Goal: Task Accomplishment & Management: Use online tool/utility

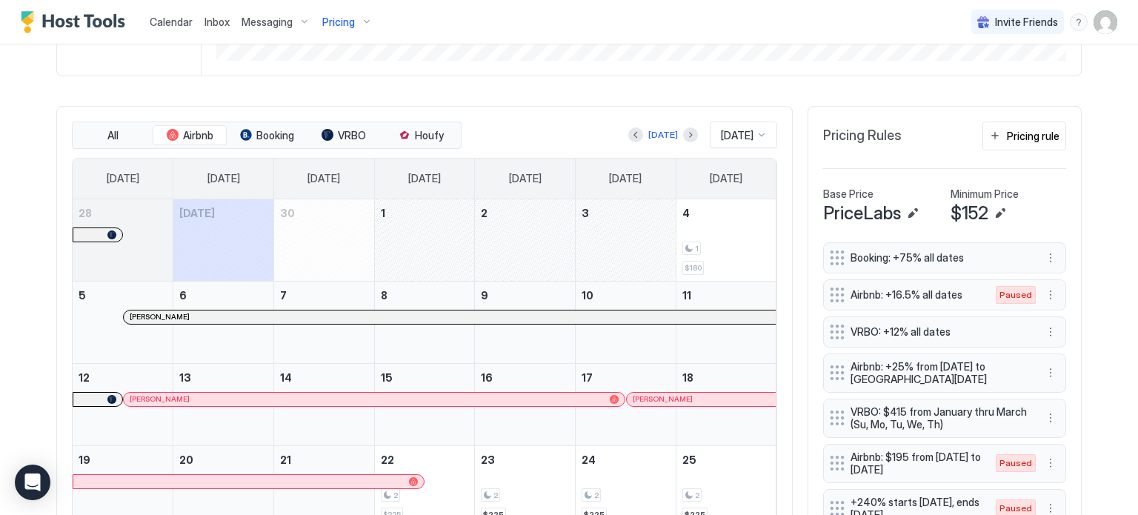
scroll to position [381, 0]
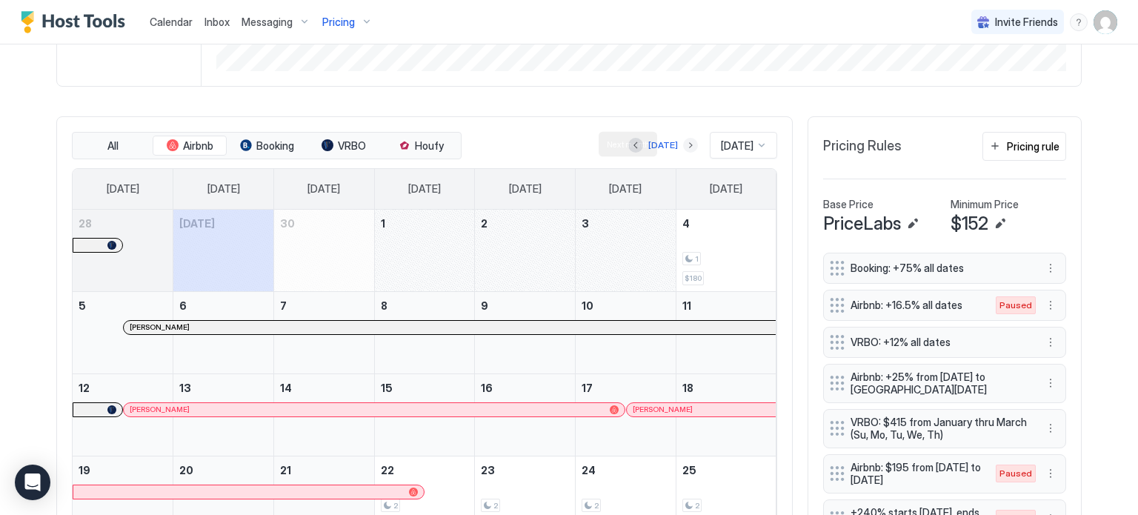
click at [683, 144] on button "Next month" at bounding box center [690, 145] width 15 height 15
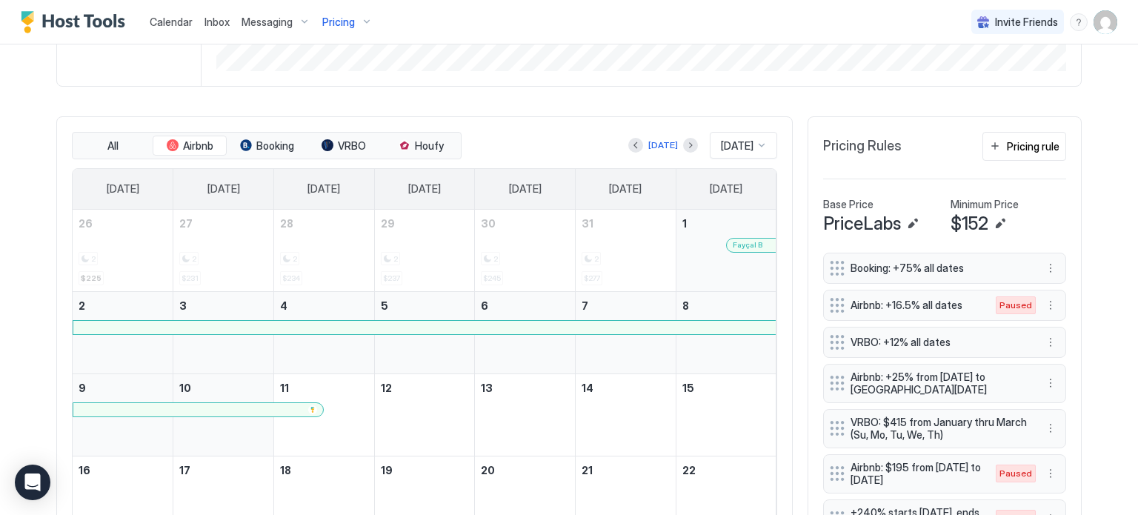
click at [681, 144] on div "Today Nov 2025" at bounding box center [621, 145] width 313 height 27
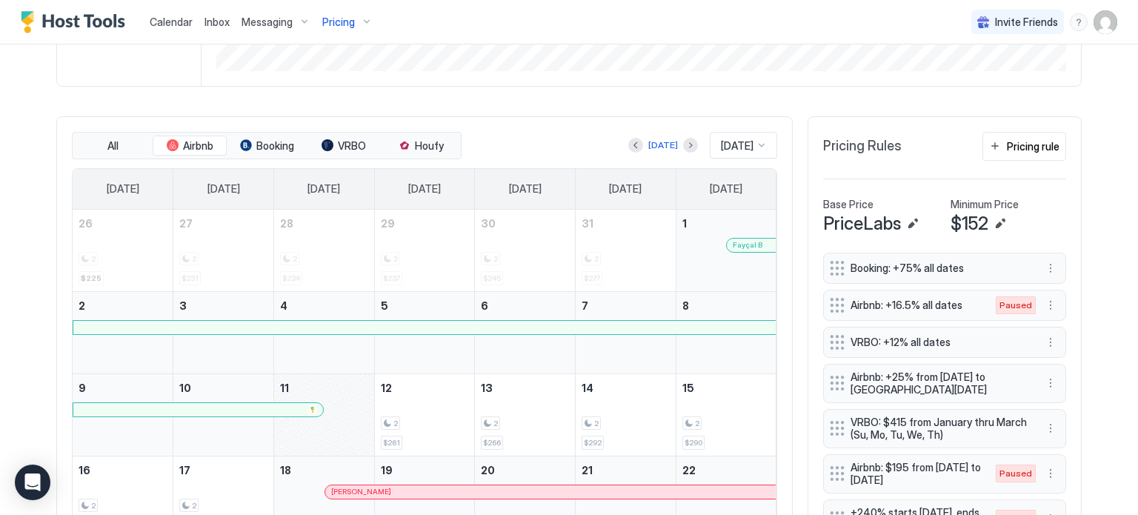
click at [681, 144] on div "Today Nov 2025" at bounding box center [621, 145] width 313 height 27
click at [683, 146] on button "Next month" at bounding box center [690, 145] width 15 height 15
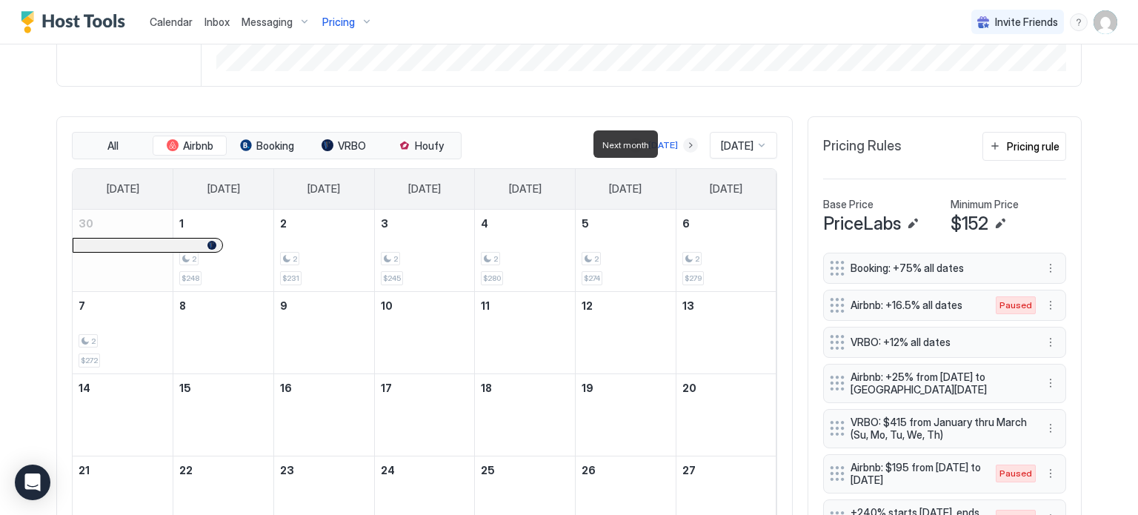
click at [683, 146] on button "Next month" at bounding box center [690, 145] width 15 height 15
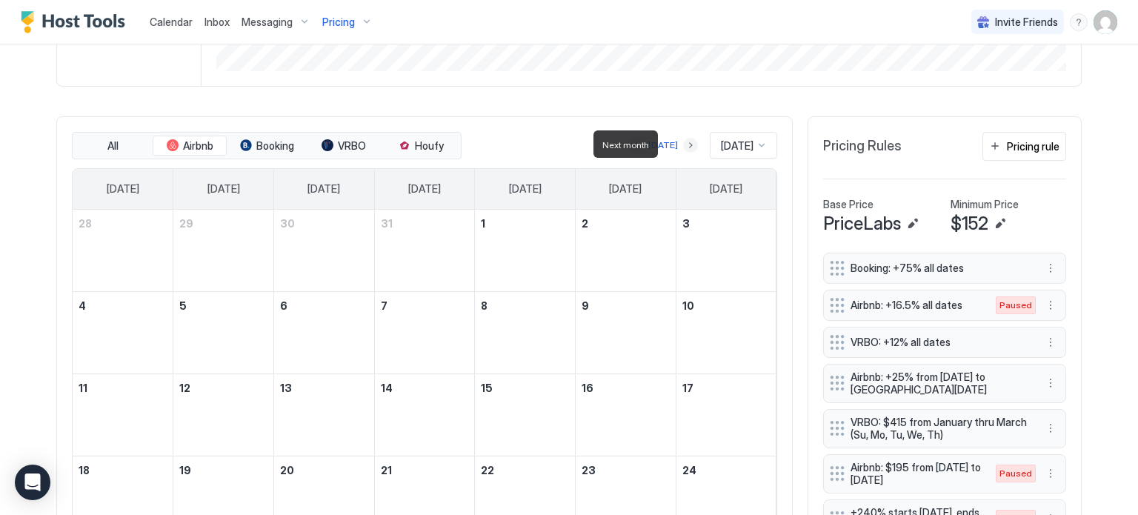
click at [683, 146] on button "Next month" at bounding box center [690, 145] width 15 height 15
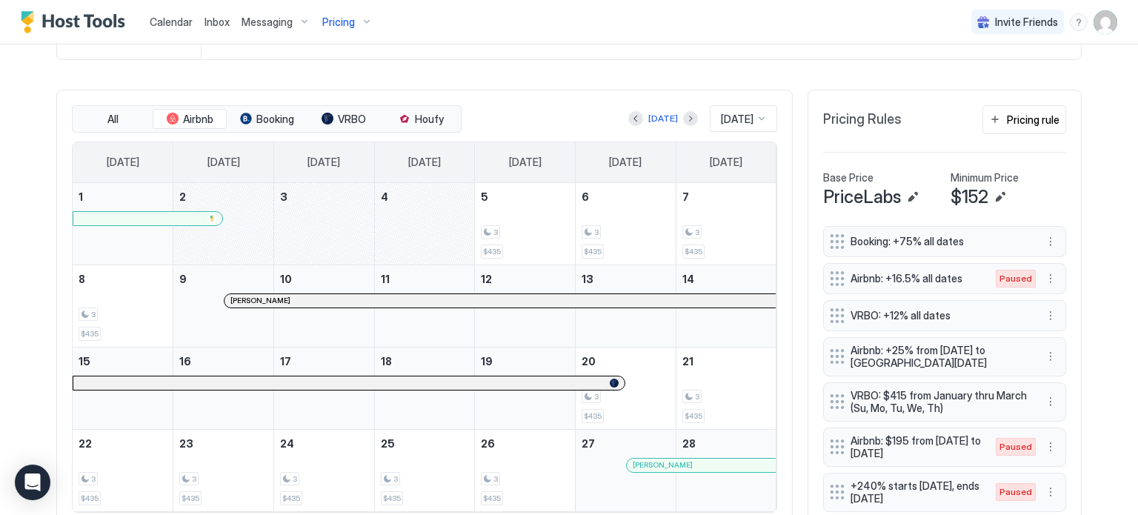
scroll to position [406, 0]
click at [629, 125] on button "Previous month" at bounding box center [636, 120] width 15 height 15
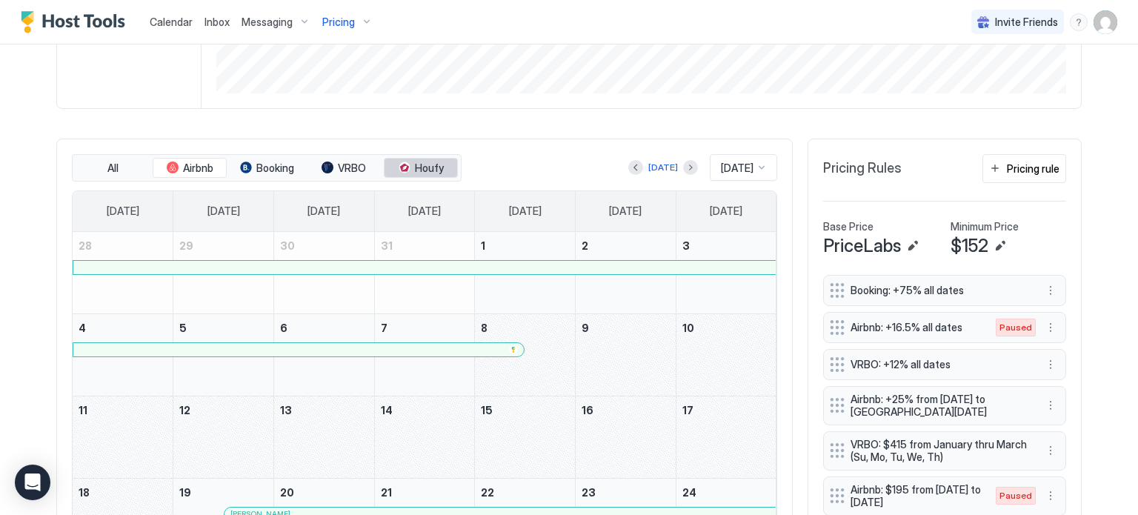
scroll to position [0, 0]
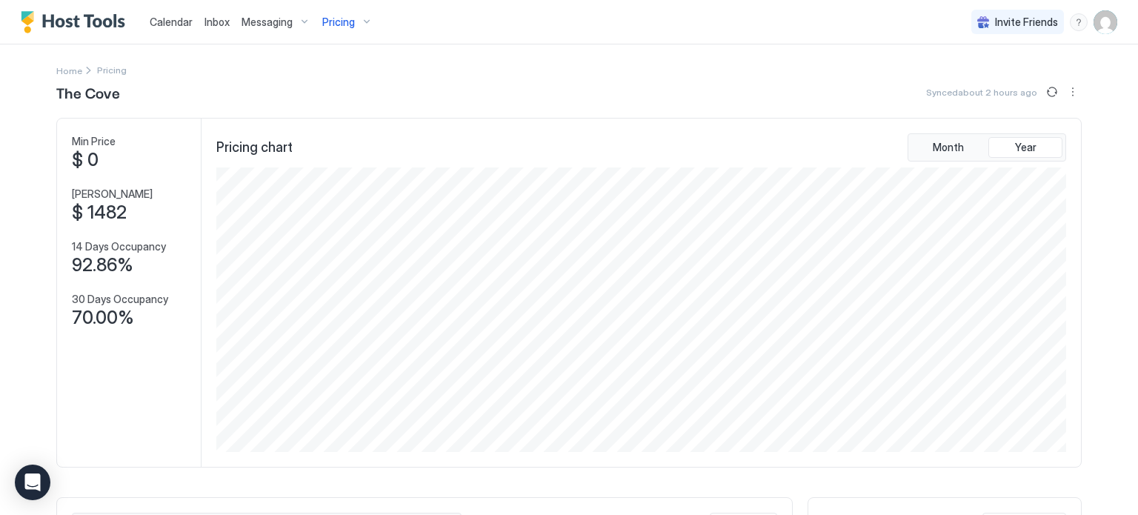
click at [176, 19] on span "Calendar" at bounding box center [171, 22] width 43 height 13
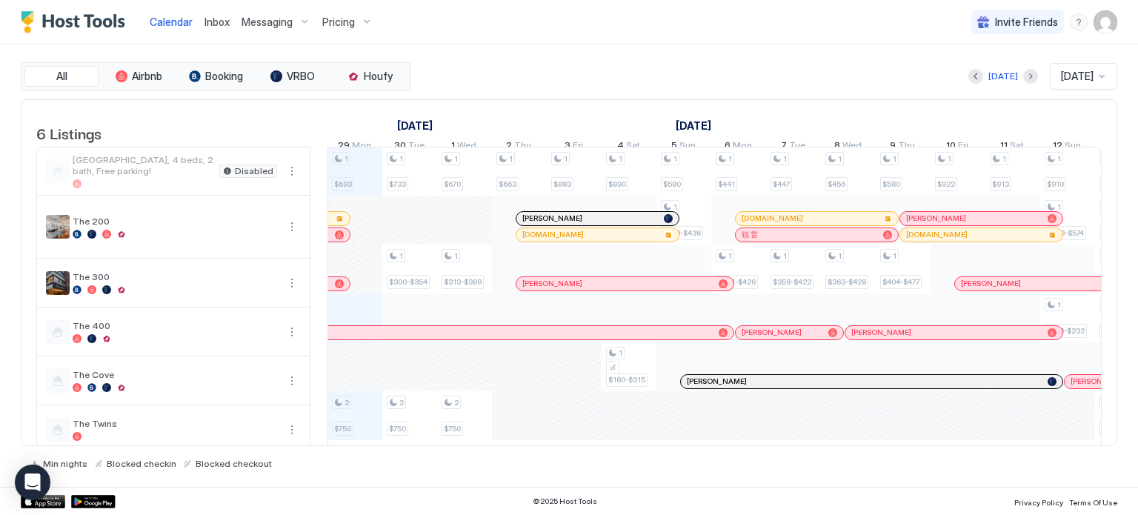
scroll to position [30, 0]
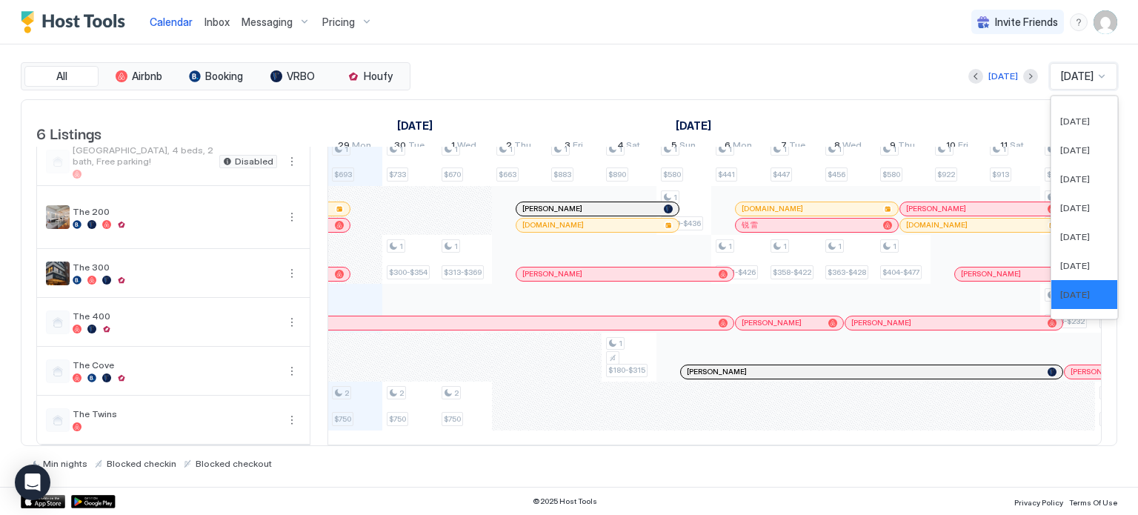
click at [1081, 70] on span "[DATE]" at bounding box center [1077, 76] width 33 height 13
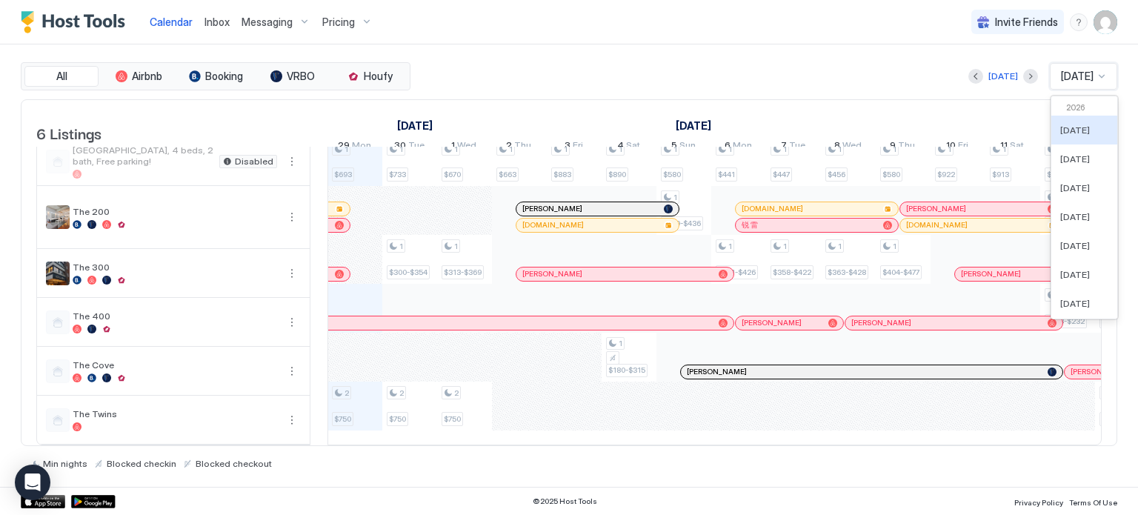
click at [1071, 73] on span "[DATE]" at bounding box center [1077, 76] width 33 height 13
click at [1024, 73] on button "Next month" at bounding box center [1031, 76] width 15 height 15
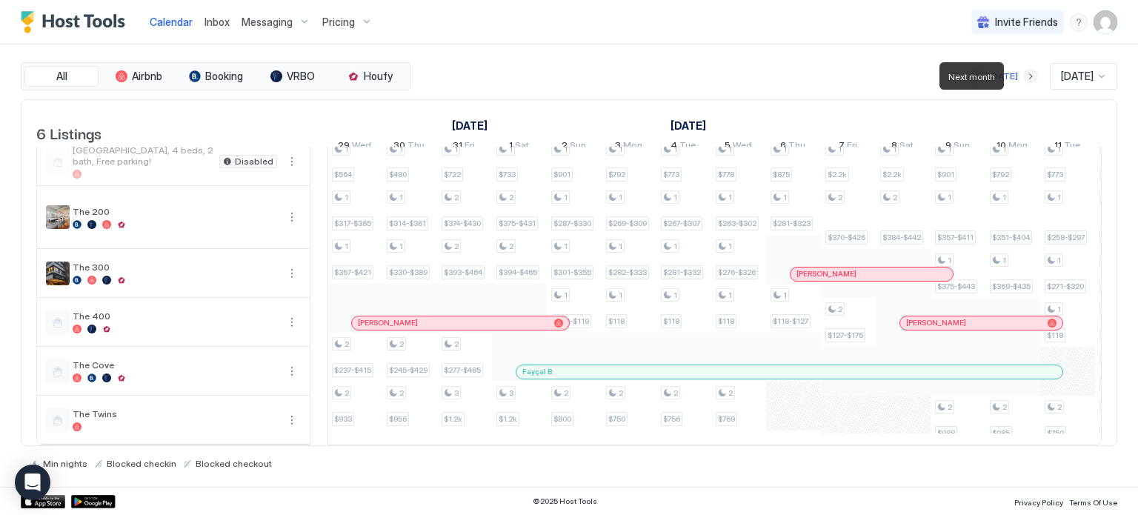
click at [1024, 73] on button "Next month" at bounding box center [1031, 76] width 15 height 15
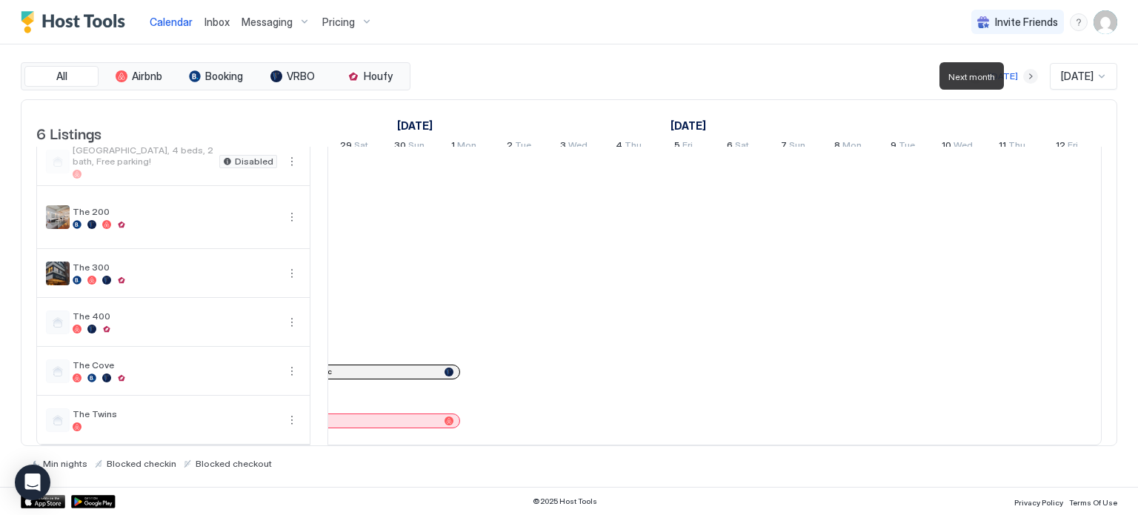
click at [1024, 73] on button "Next month" at bounding box center [1031, 76] width 15 height 15
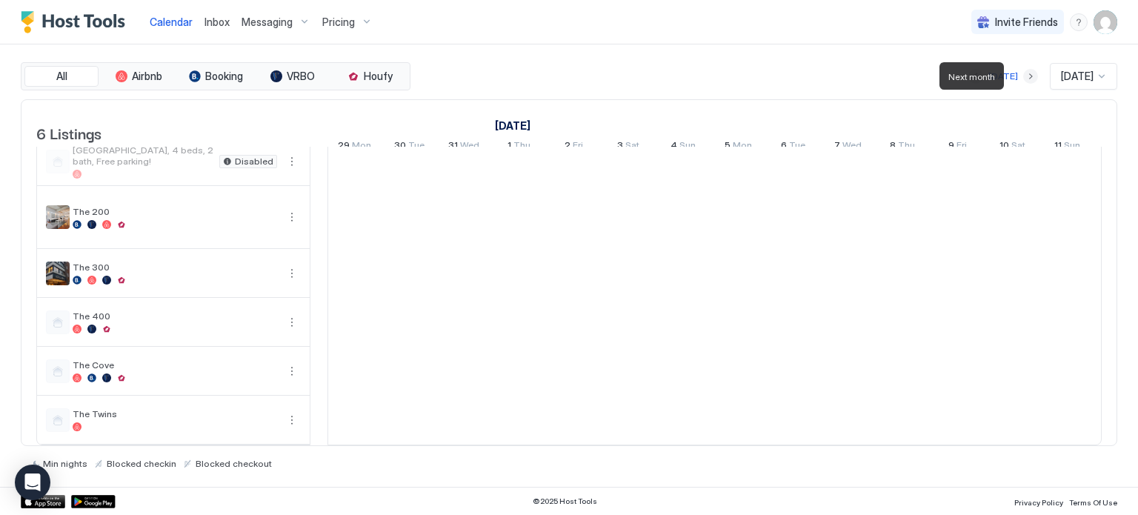
click at [1024, 73] on button "Next month" at bounding box center [1031, 76] width 15 height 15
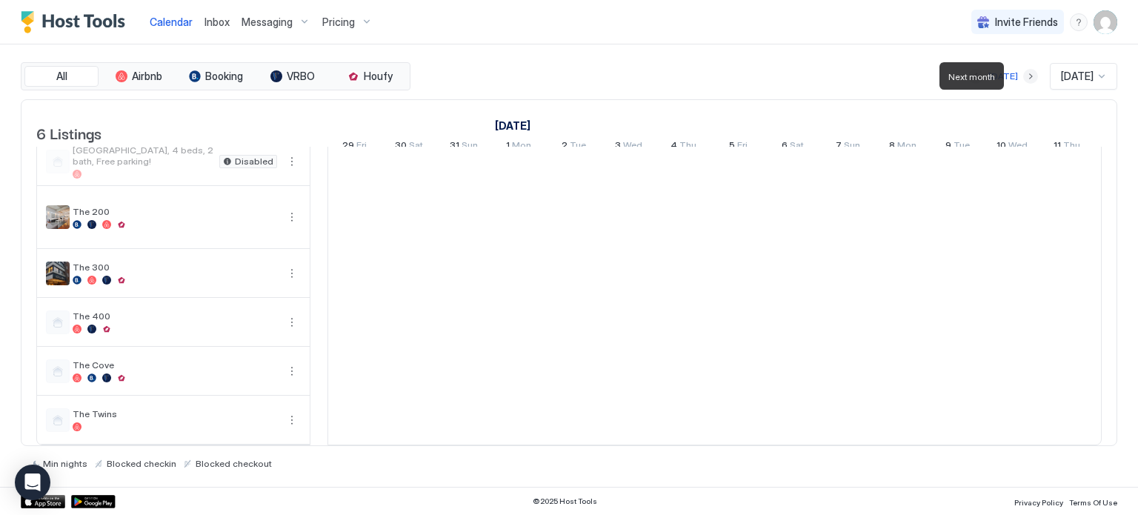
click at [1024, 73] on button "Next month" at bounding box center [1031, 76] width 15 height 15
click at [1024, 73] on div at bounding box center [1031, 76] width 15 height 15
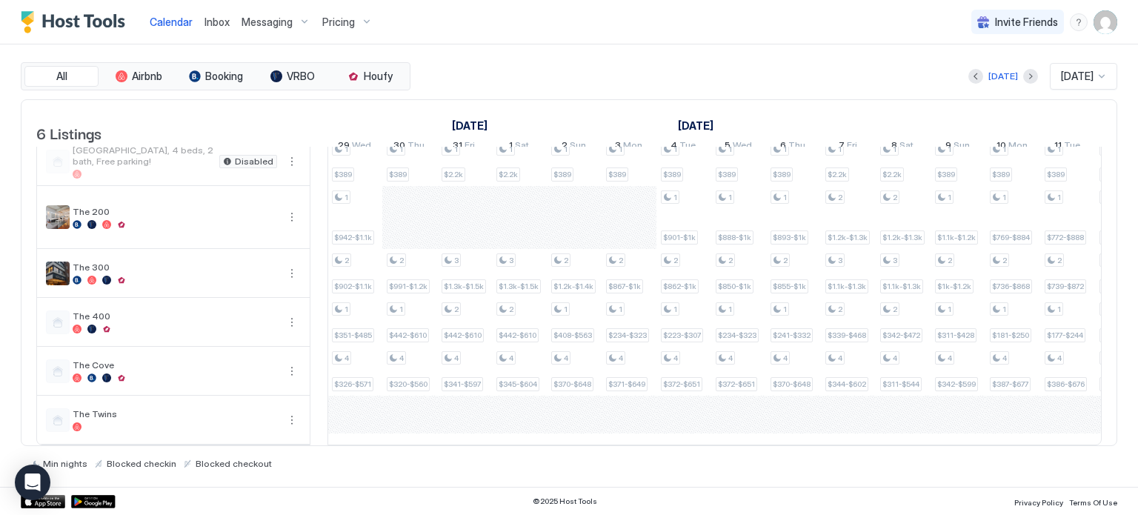
click at [1024, 73] on div at bounding box center [1031, 76] width 15 height 15
click at [1026, 73] on button "Next month" at bounding box center [1031, 76] width 15 height 15
click at [1026, 73] on div "Today Aug 2026" at bounding box center [766, 76] width 704 height 27
click at [1024, 77] on button "Next month" at bounding box center [1031, 76] width 15 height 15
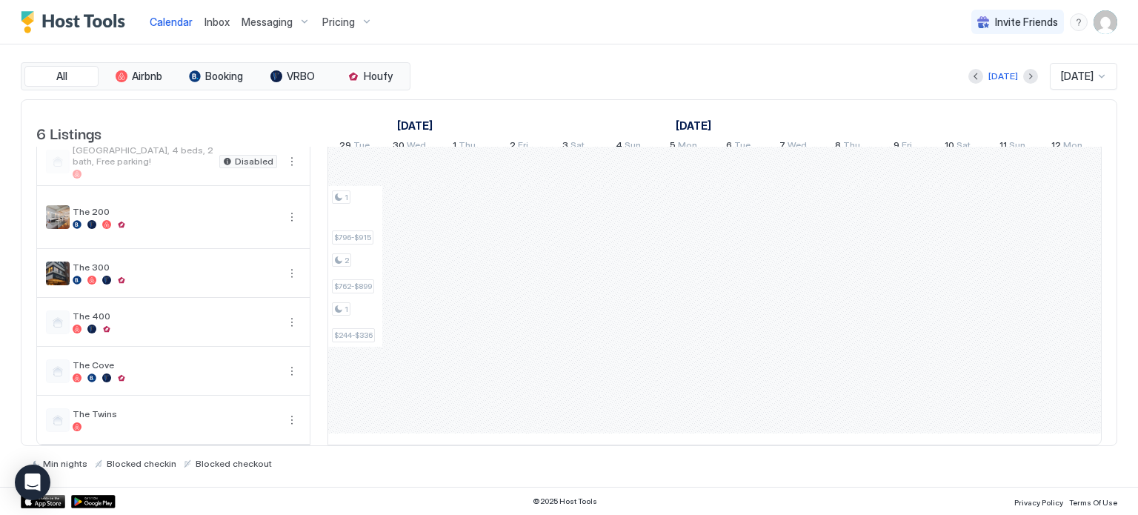
scroll to position [0, 1207]
click at [220, 23] on span "Inbox" at bounding box center [217, 22] width 25 height 13
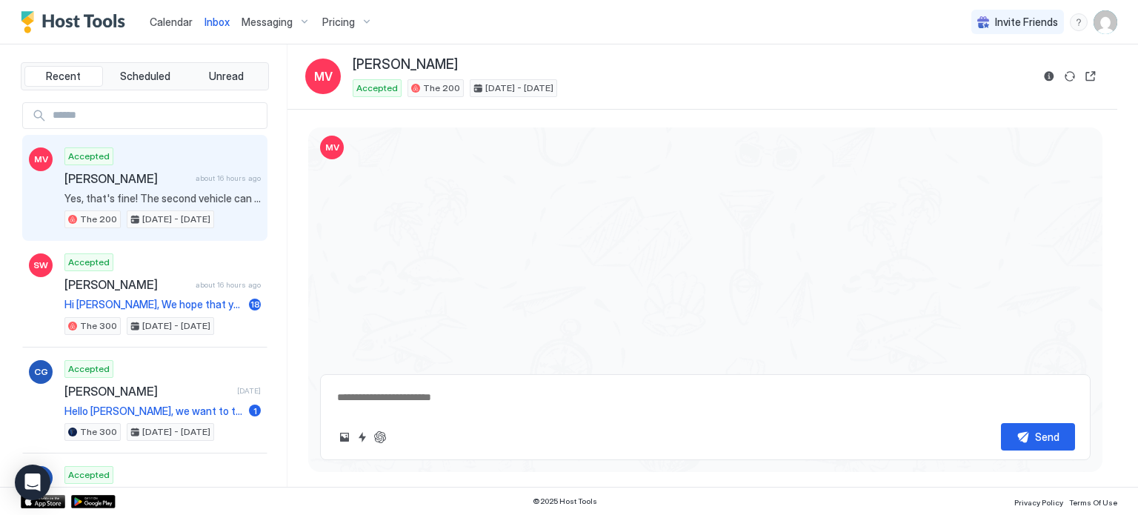
scroll to position [1167, 0]
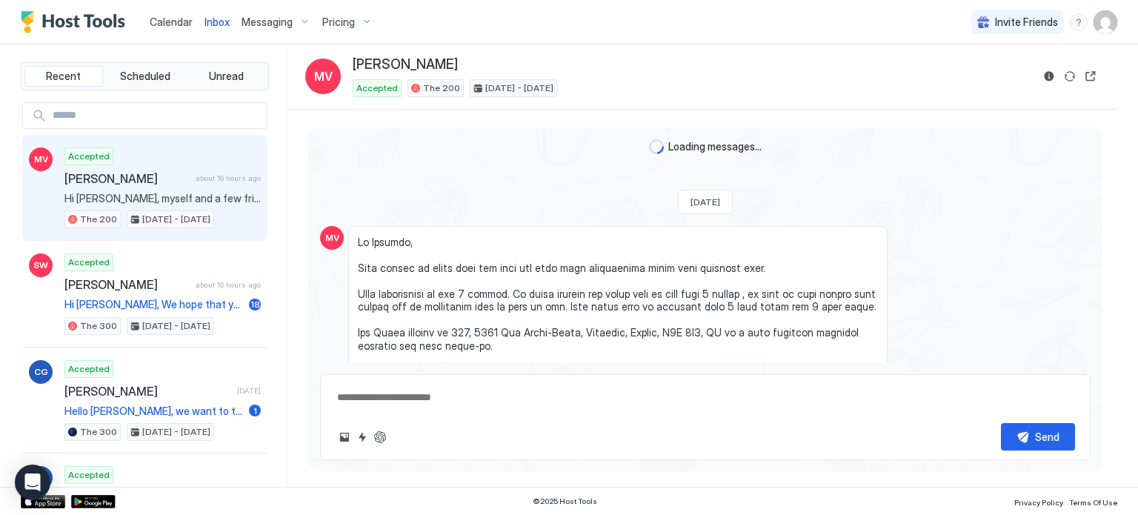
scroll to position [2217, 0]
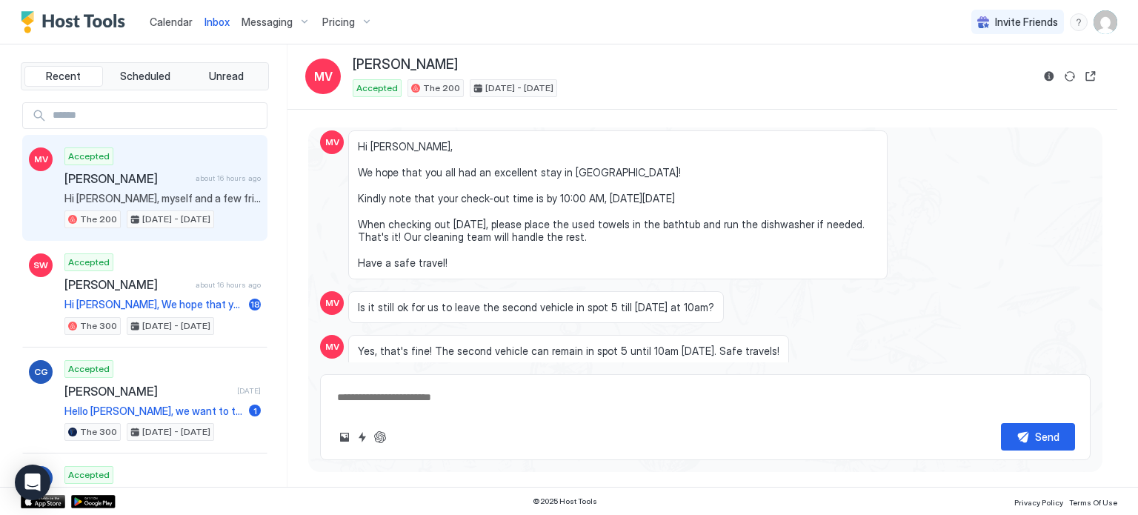
type textarea "*"
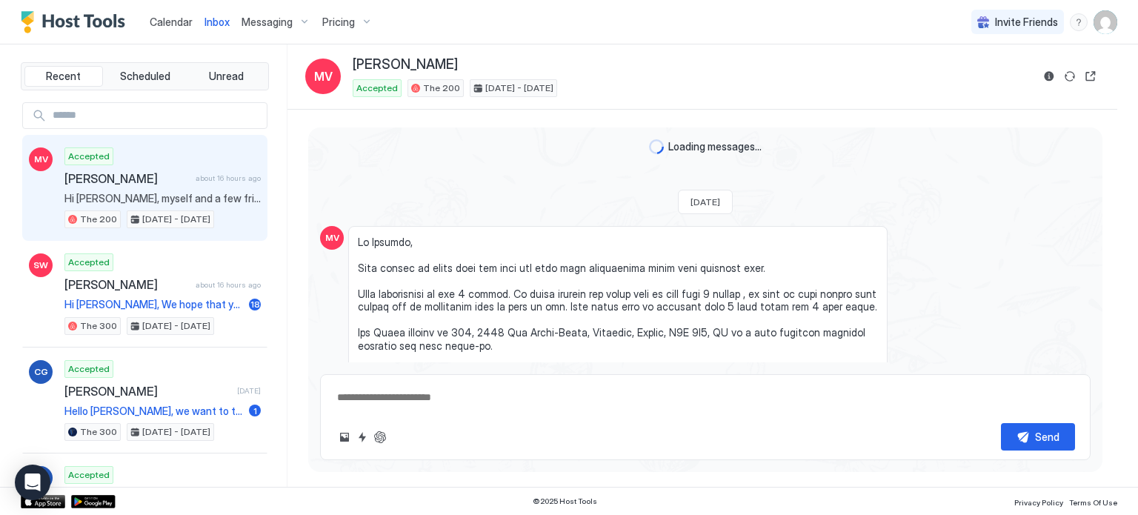
scroll to position [2217, 0]
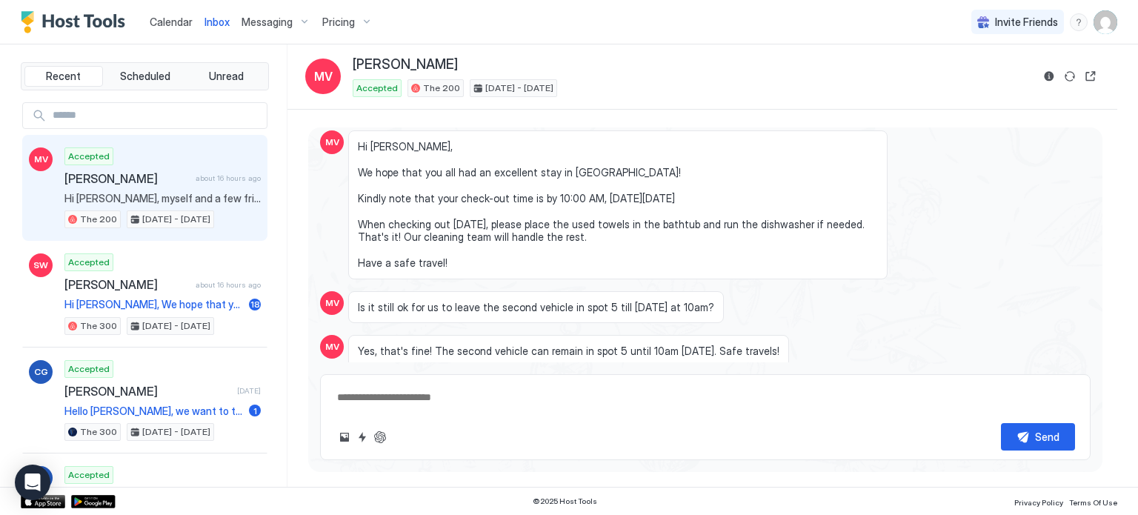
click at [1100, 23] on img "User profile" at bounding box center [1106, 22] width 24 height 24
click at [966, 86] on span "Settings" at bounding box center [972, 82] width 40 height 13
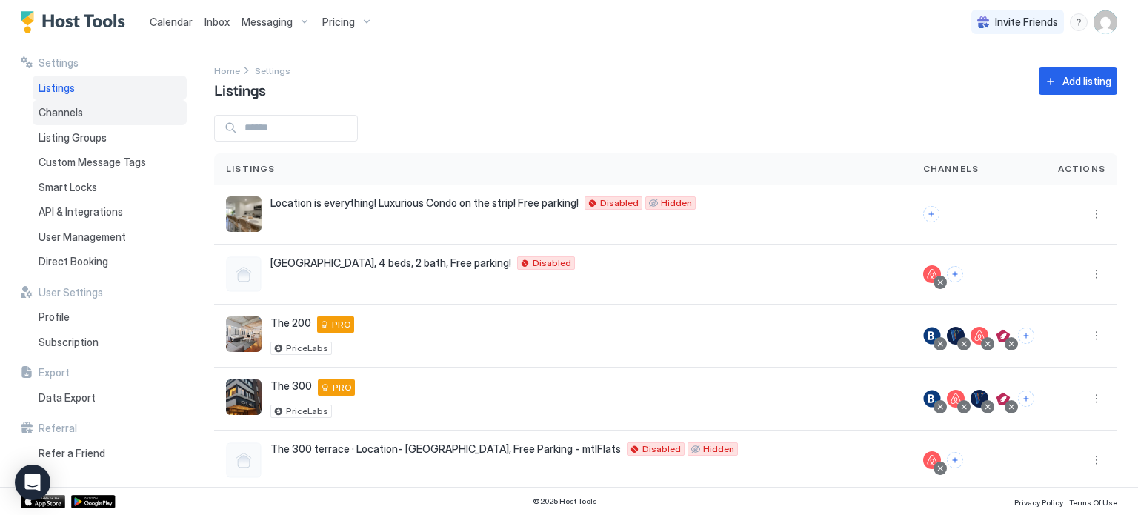
click at [54, 115] on span "Channels" at bounding box center [61, 112] width 44 height 13
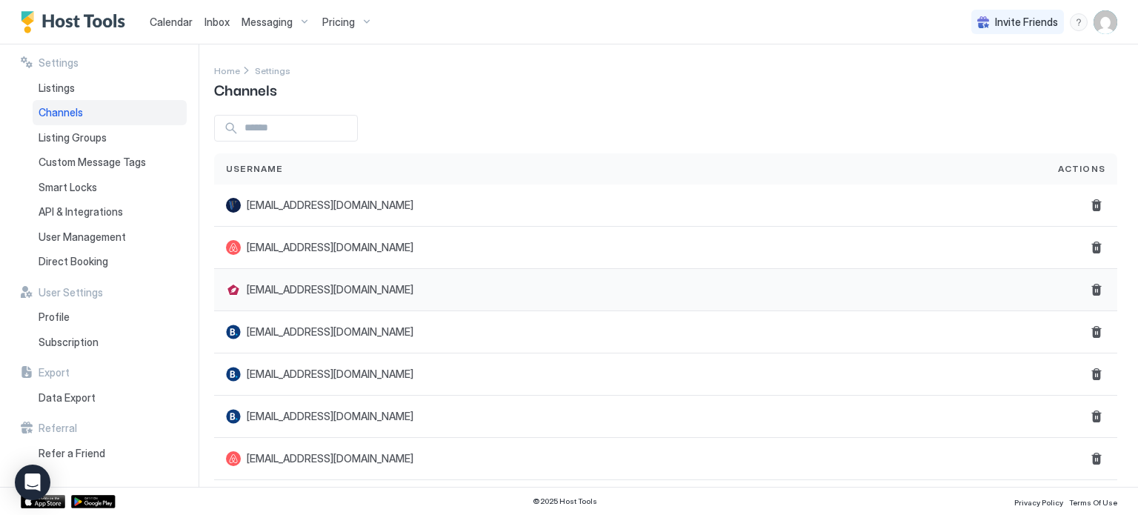
scroll to position [9, 0]
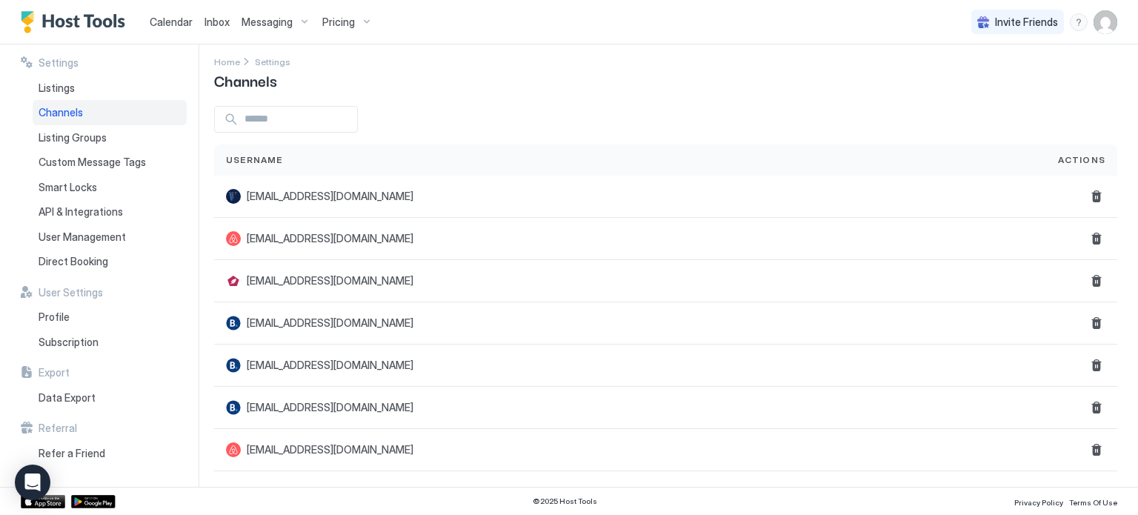
click at [217, 17] on span "Inbox" at bounding box center [217, 22] width 25 height 13
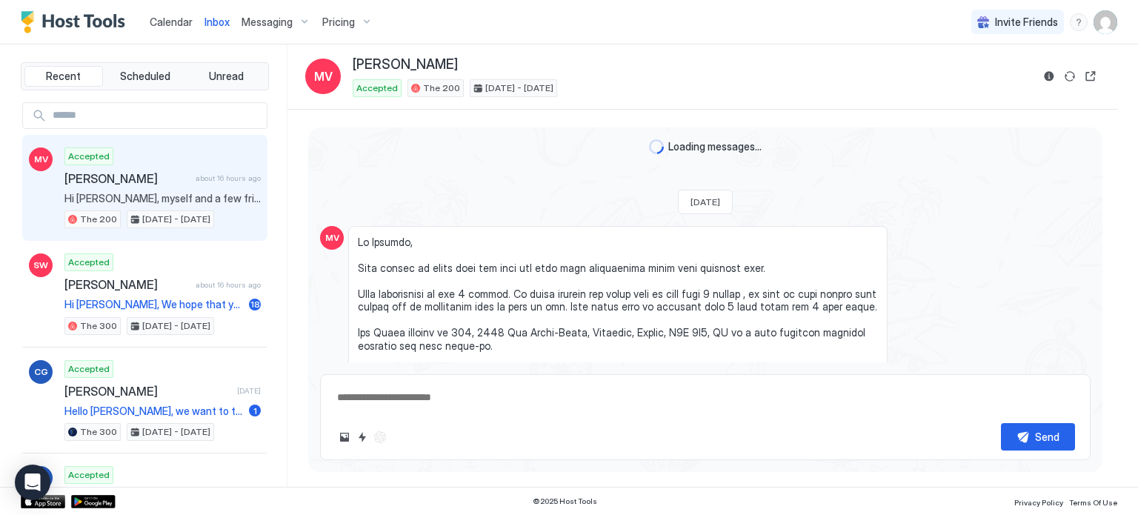
scroll to position [2217, 0]
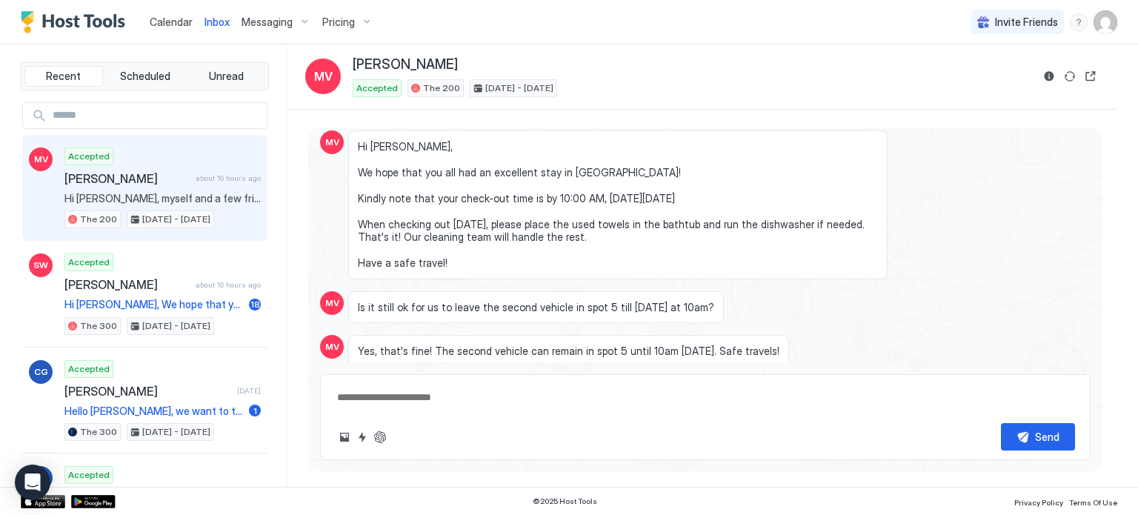
type textarea "*"
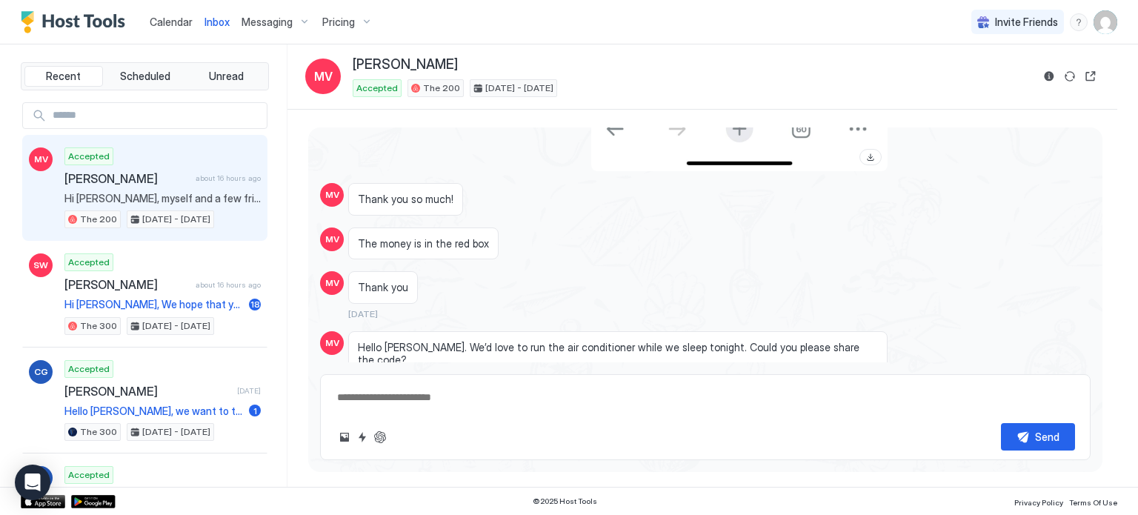
scroll to position [1683, 0]
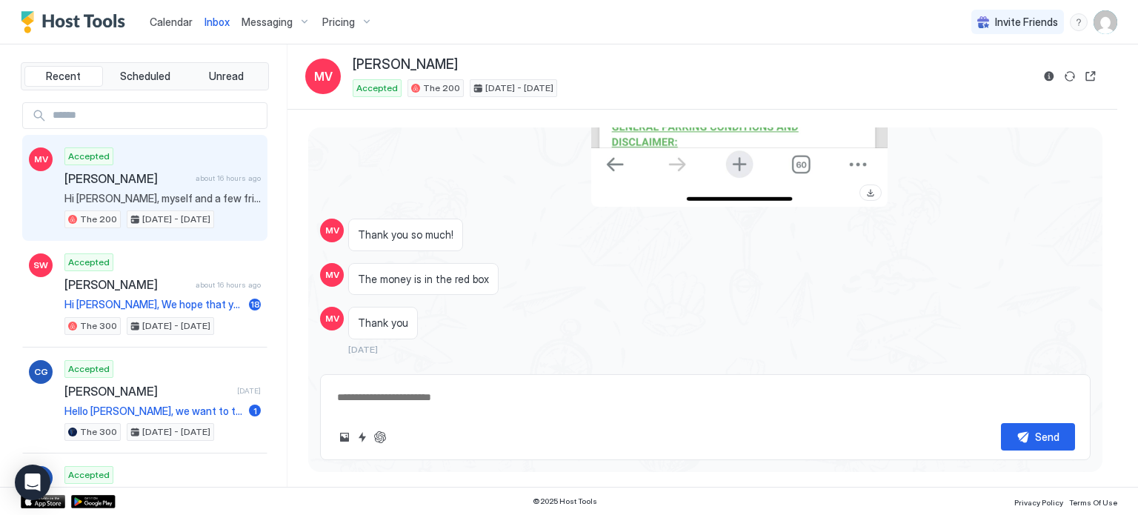
click at [169, 24] on span "Calendar" at bounding box center [171, 22] width 43 height 13
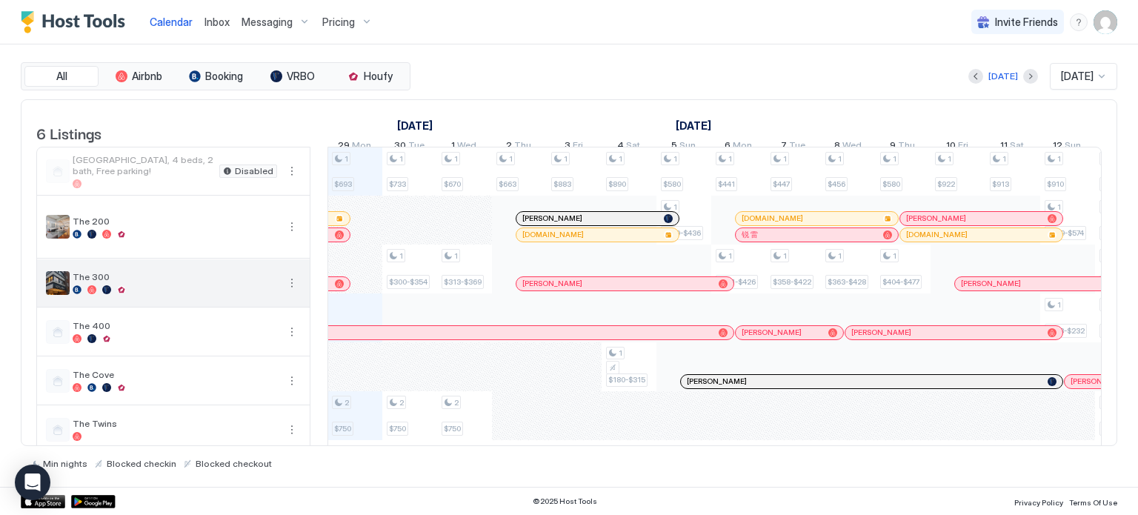
scroll to position [0, 823]
click at [347, 24] on span "Pricing" at bounding box center [338, 22] width 33 height 13
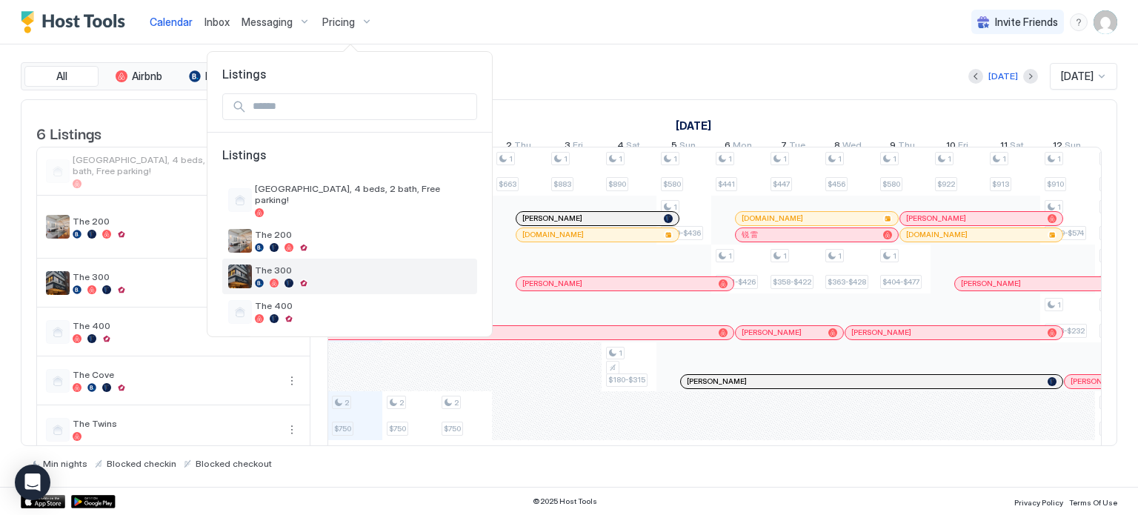
click at [281, 279] on div at bounding box center [363, 283] width 216 height 9
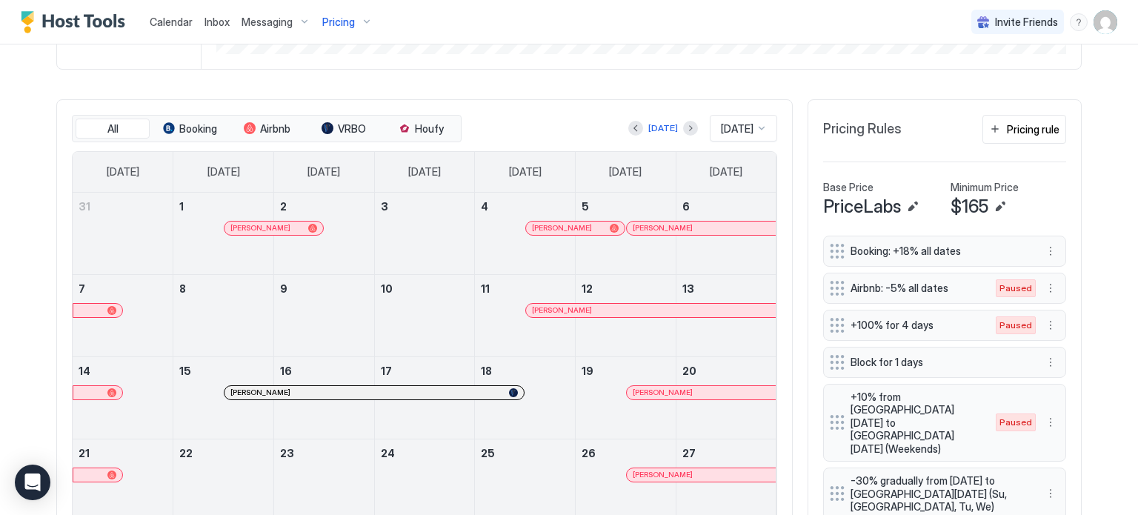
scroll to position [396, 0]
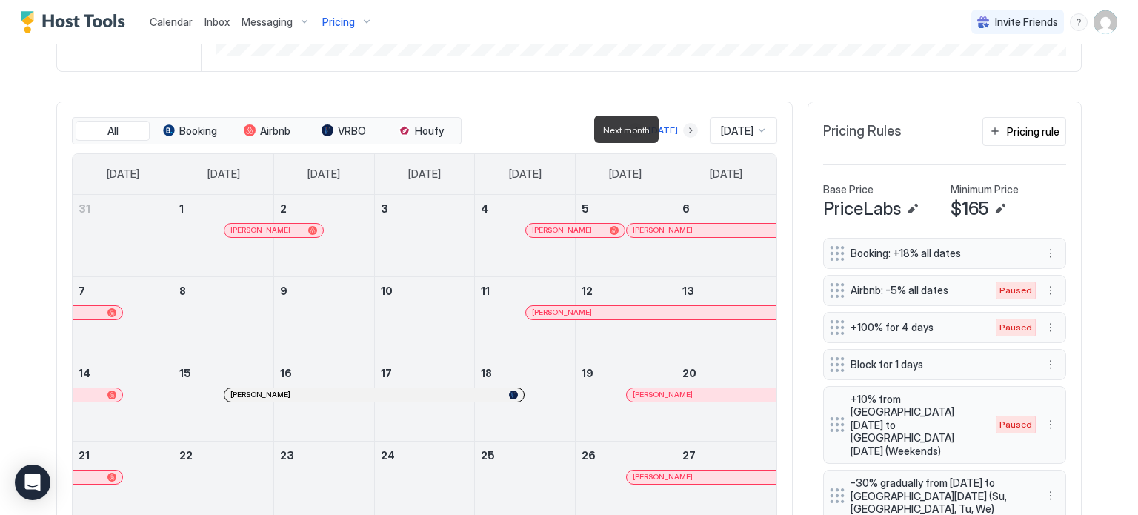
click at [683, 132] on button "Next month" at bounding box center [690, 130] width 15 height 15
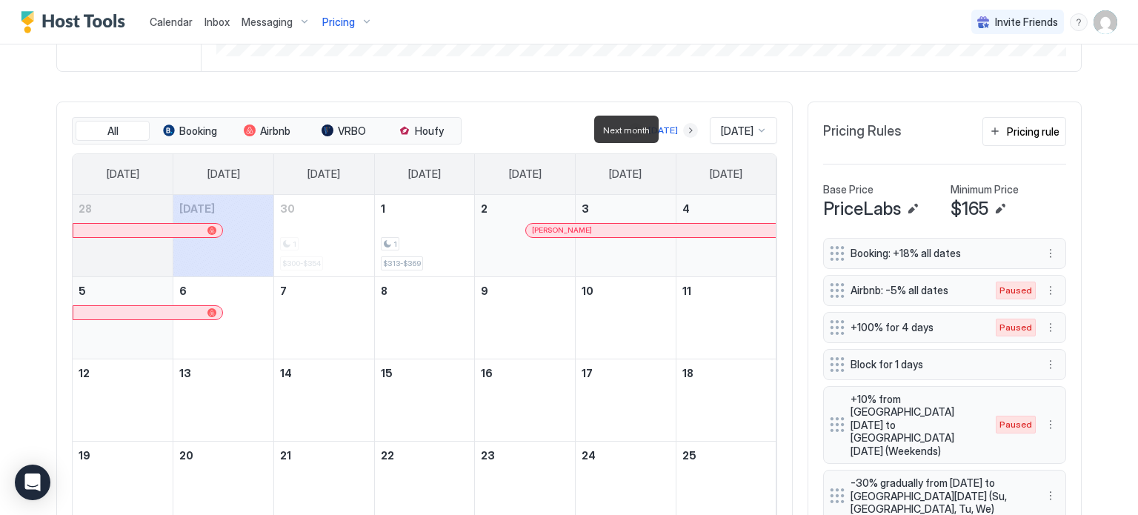
click at [683, 132] on button "Next month" at bounding box center [690, 130] width 15 height 15
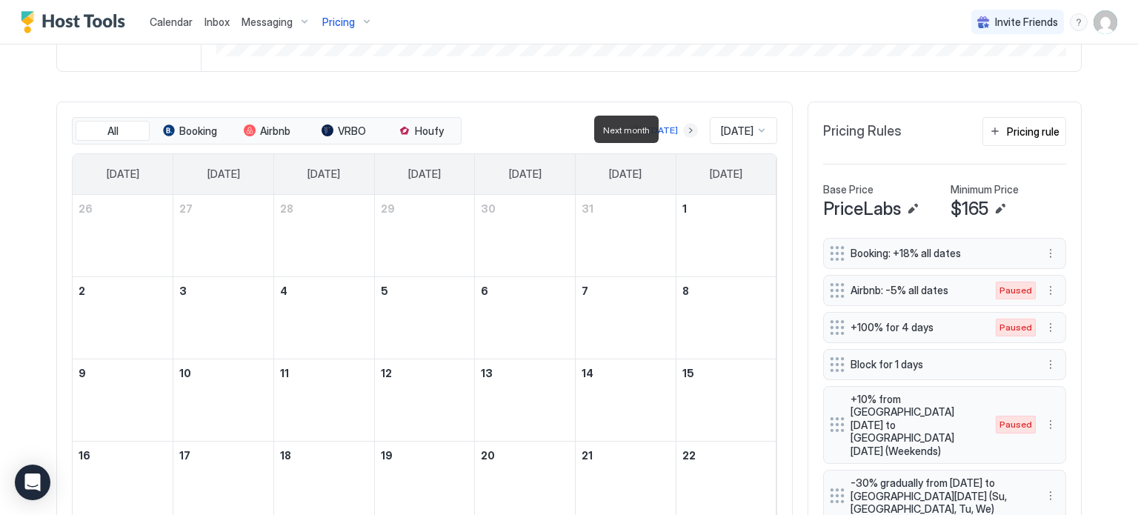
click at [683, 132] on button "Next month" at bounding box center [690, 130] width 15 height 15
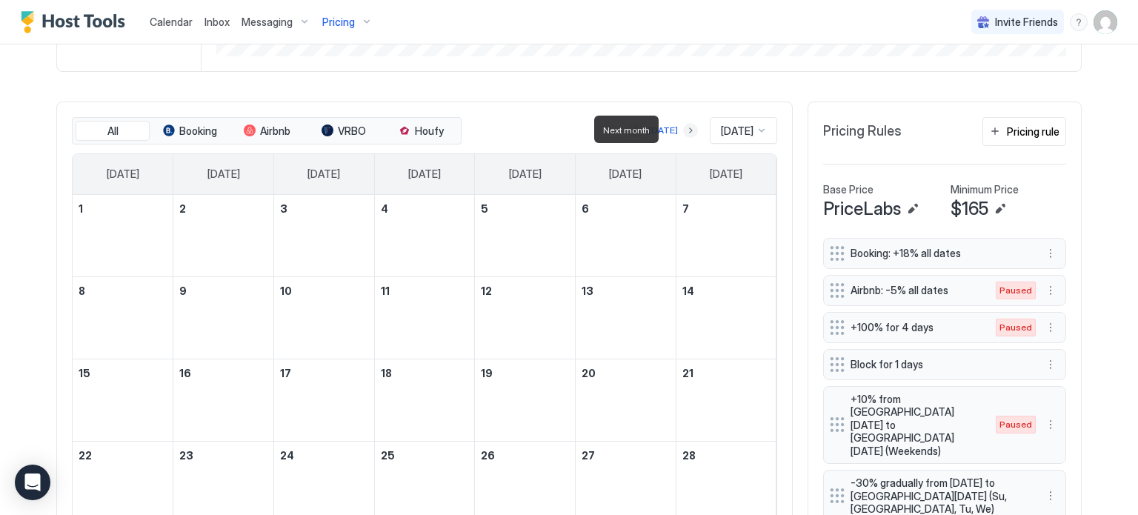
click at [683, 132] on button "Next month" at bounding box center [690, 130] width 15 height 15
click at [679, 132] on div "[DATE] [DATE]" at bounding box center [621, 130] width 313 height 27
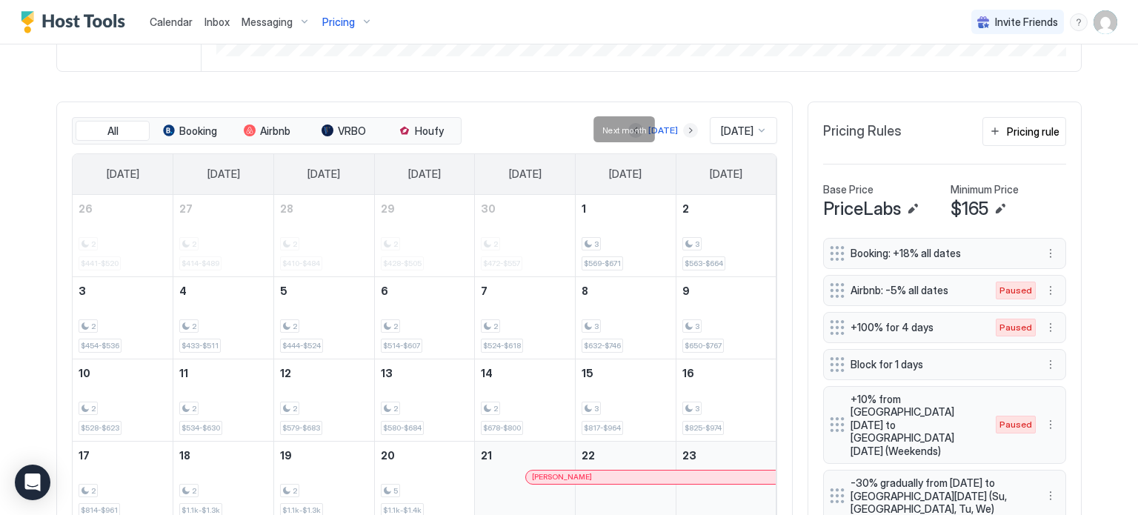
click at [683, 132] on button "Next month" at bounding box center [690, 130] width 15 height 15
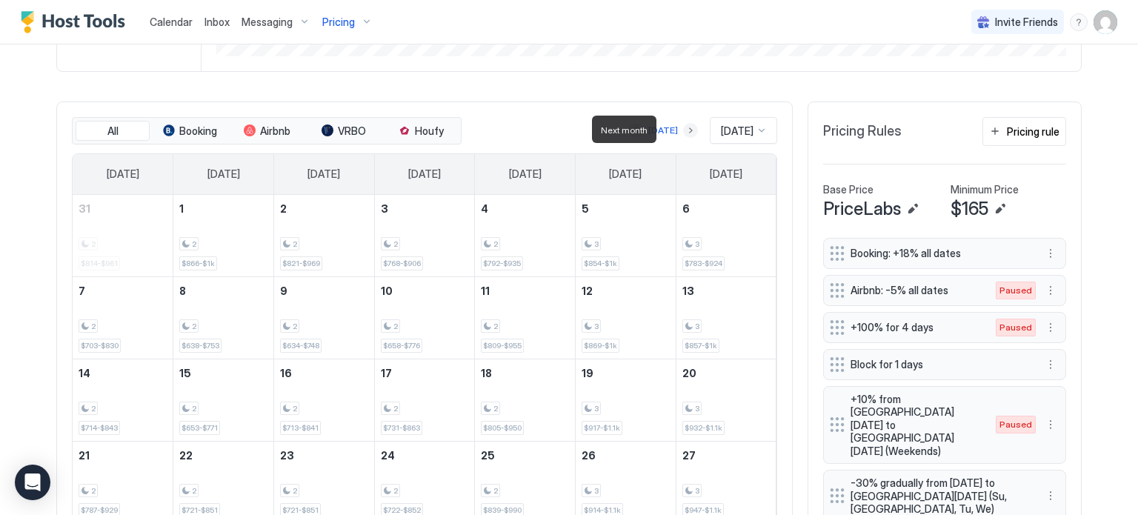
click at [683, 132] on button "Next month" at bounding box center [690, 130] width 15 height 15
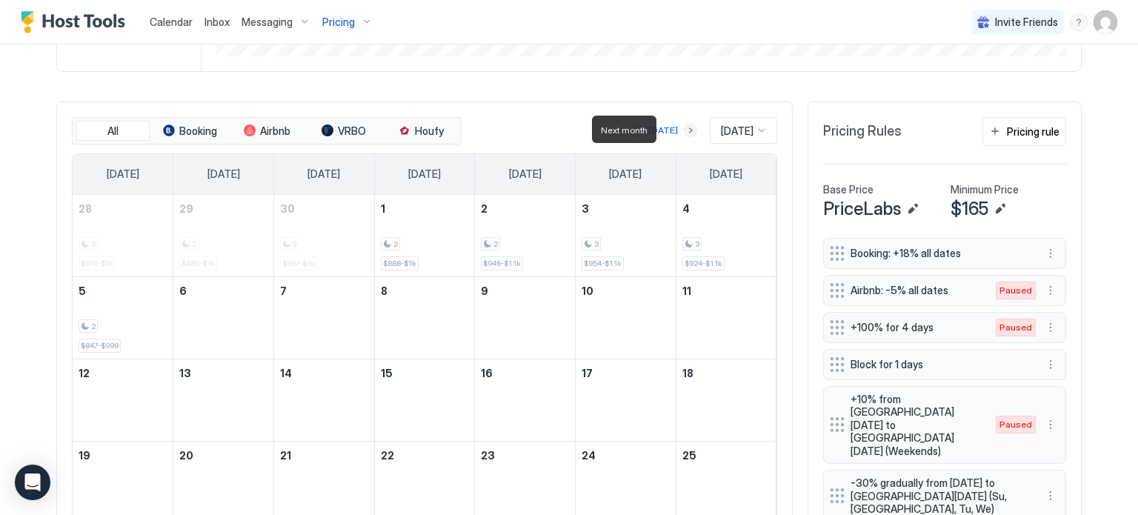
click at [683, 132] on button "Next month" at bounding box center [690, 130] width 15 height 15
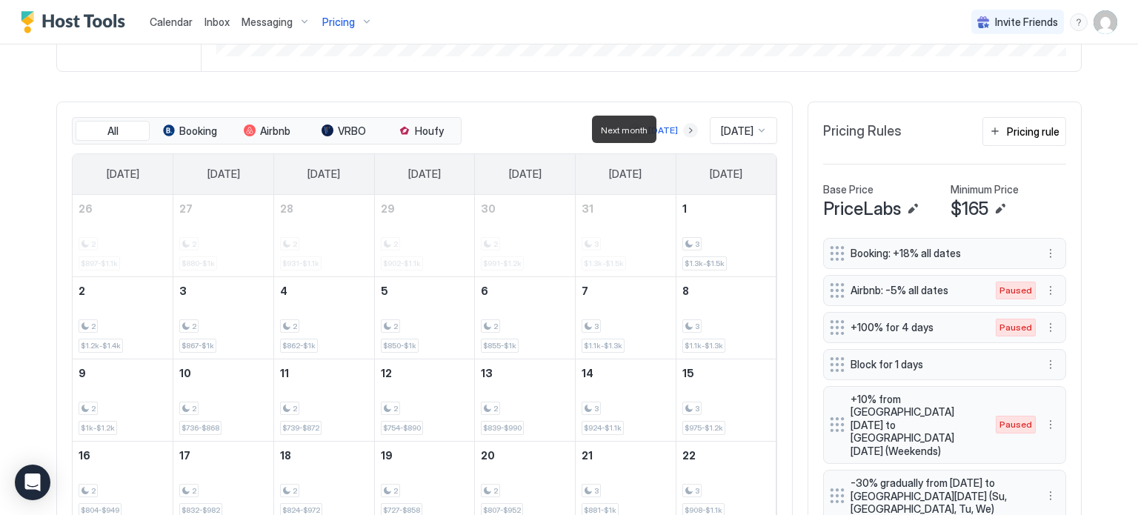
click at [683, 132] on button "Next month" at bounding box center [690, 130] width 15 height 15
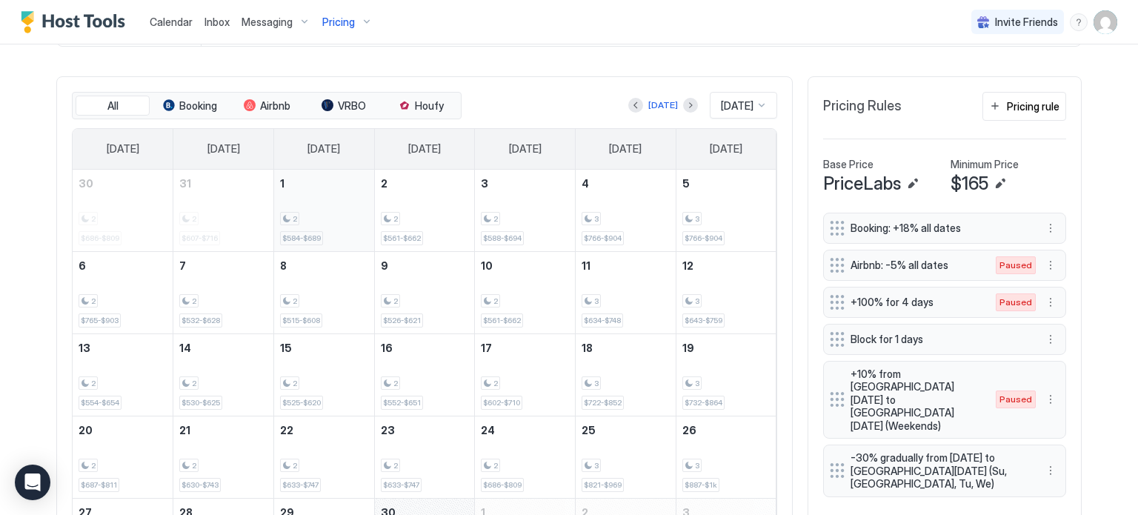
scroll to position [418, 0]
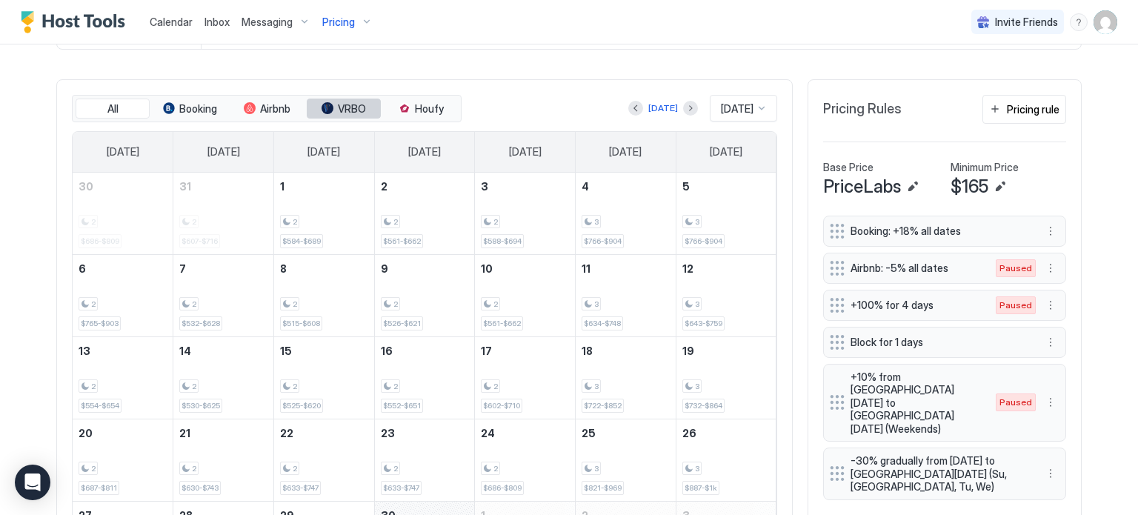
click at [335, 115] on button "VRBO" at bounding box center [344, 109] width 74 height 21
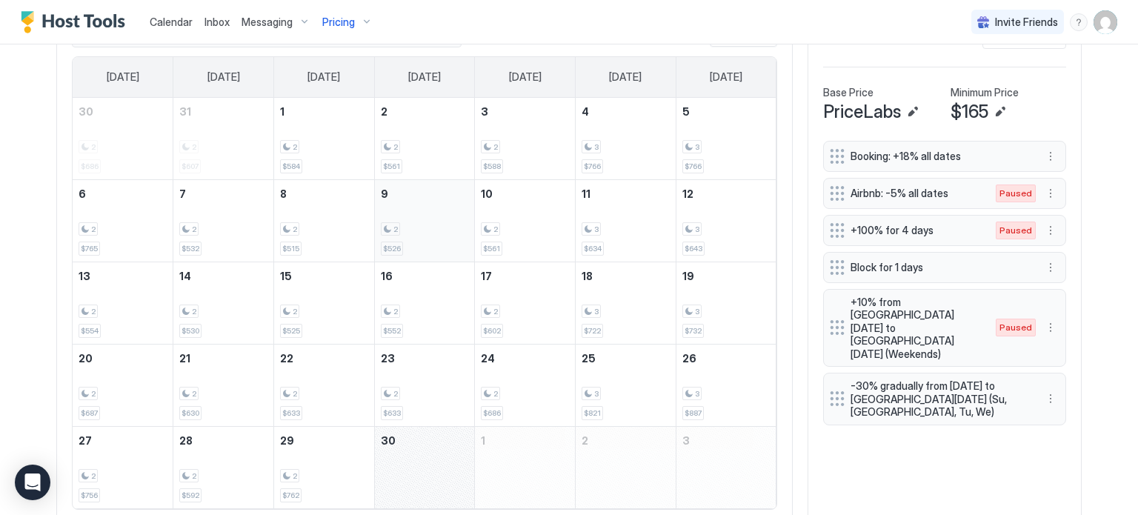
scroll to position [497, 0]
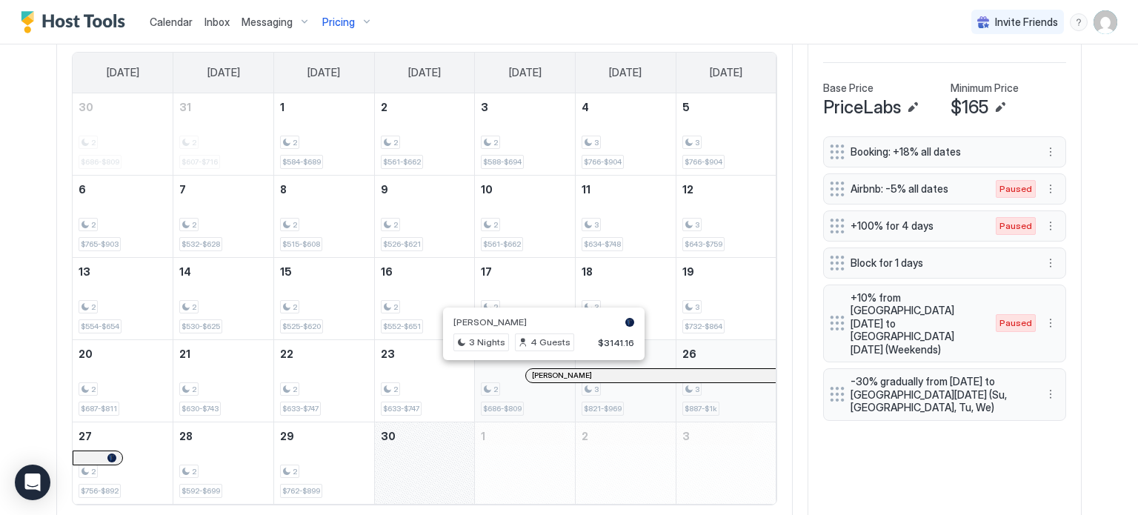
click at [538, 376] on div at bounding box center [544, 376] width 12 height 12
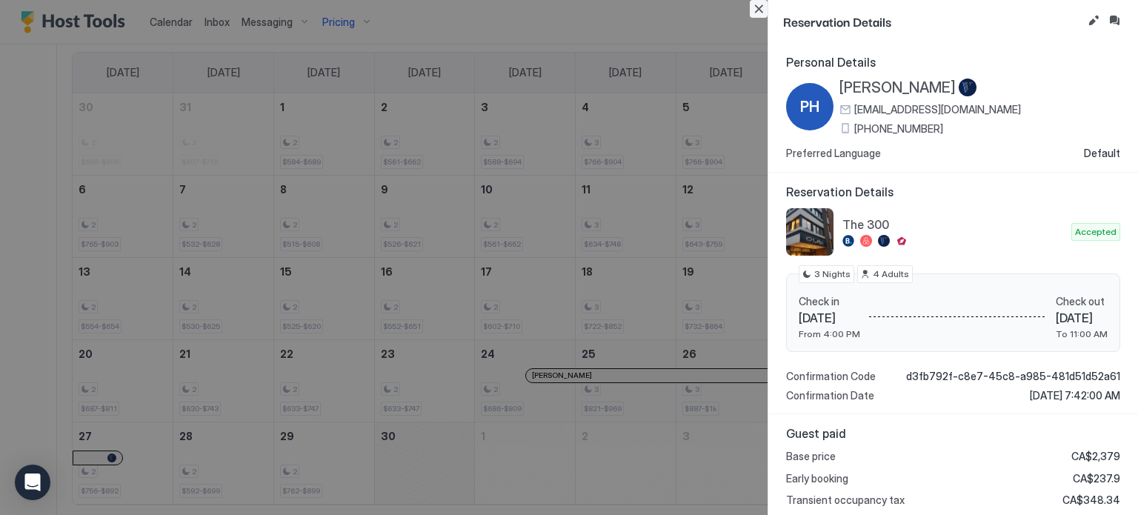
click at [758, 5] on button "Close" at bounding box center [759, 9] width 18 height 18
